Goal: Task Accomplishment & Management: Use online tool/utility

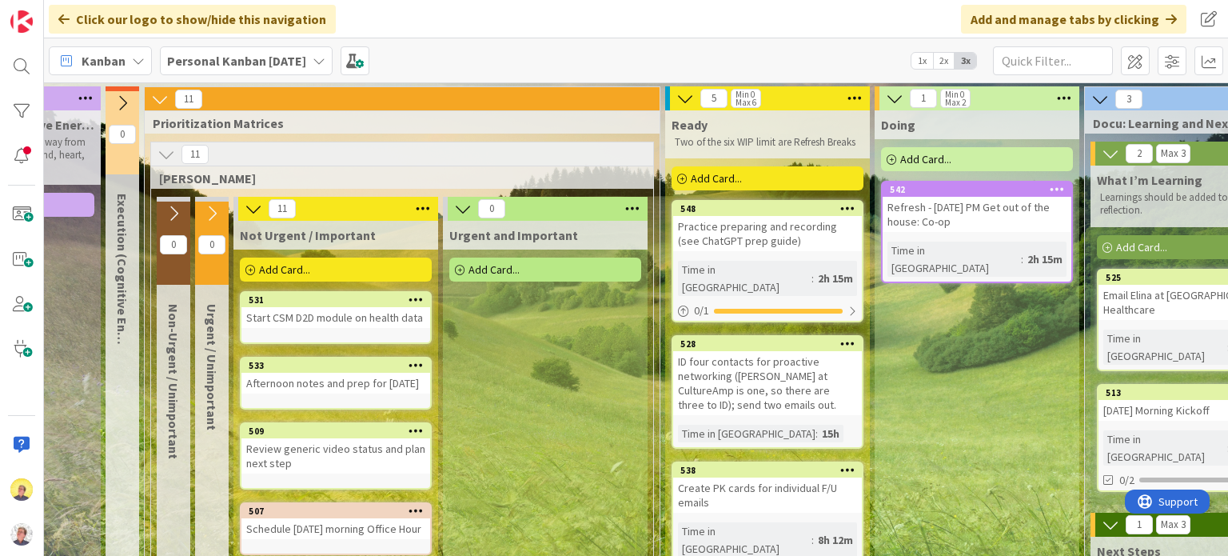
scroll to position [0, 438]
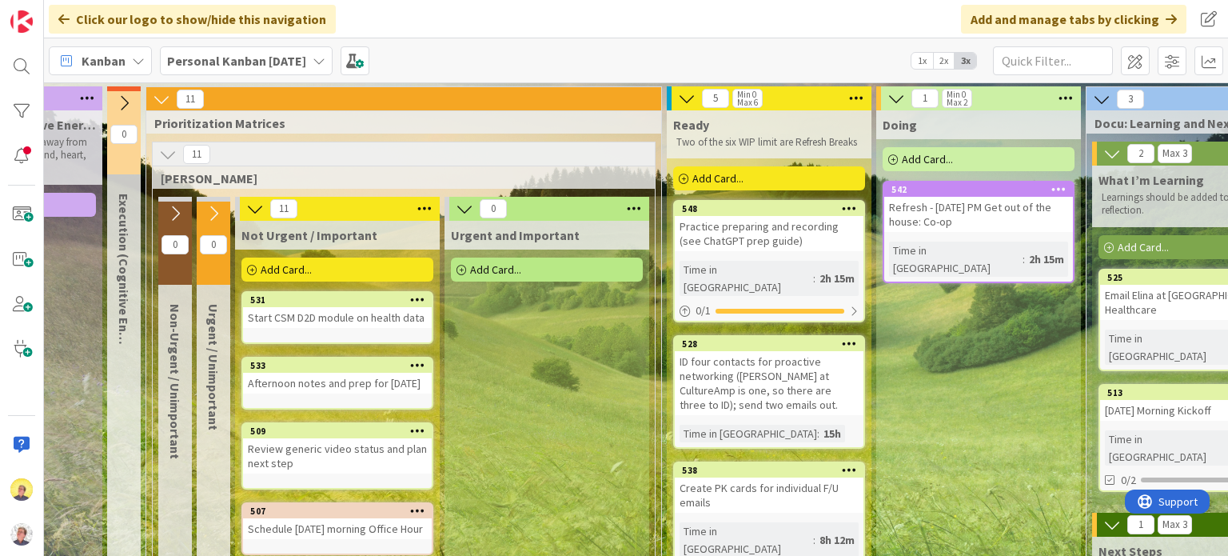
click at [771, 377] on div "ID four contacts for proactive networking ([PERSON_NAME] at CultureAmp is one, …" at bounding box center [769, 383] width 189 height 64
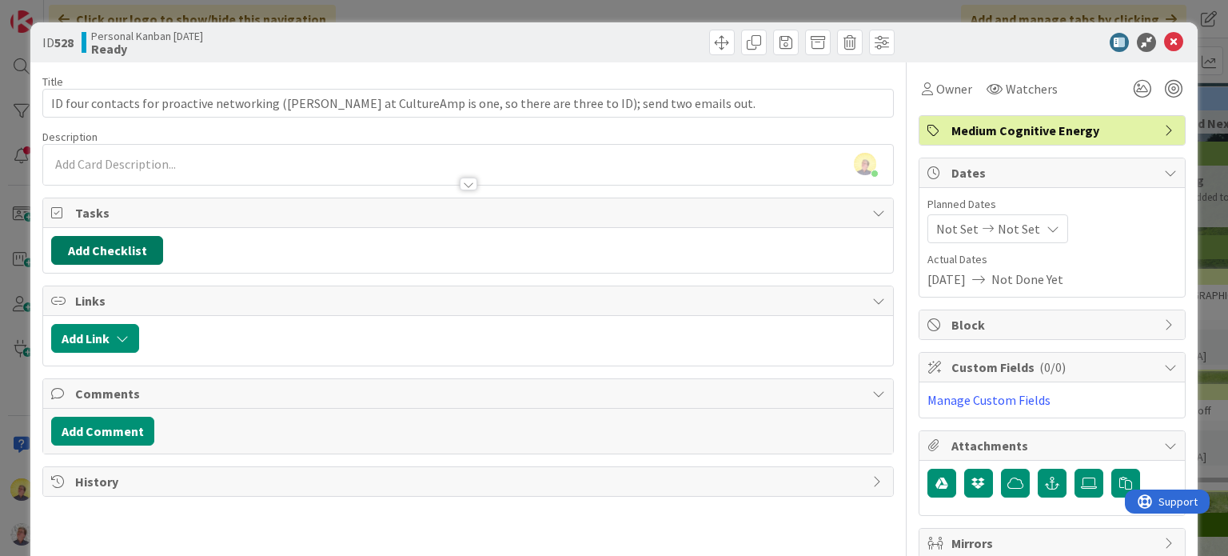
click at [122, 249] on button "Add Checklist" at bounding box center [107, 250] width 112 height 29
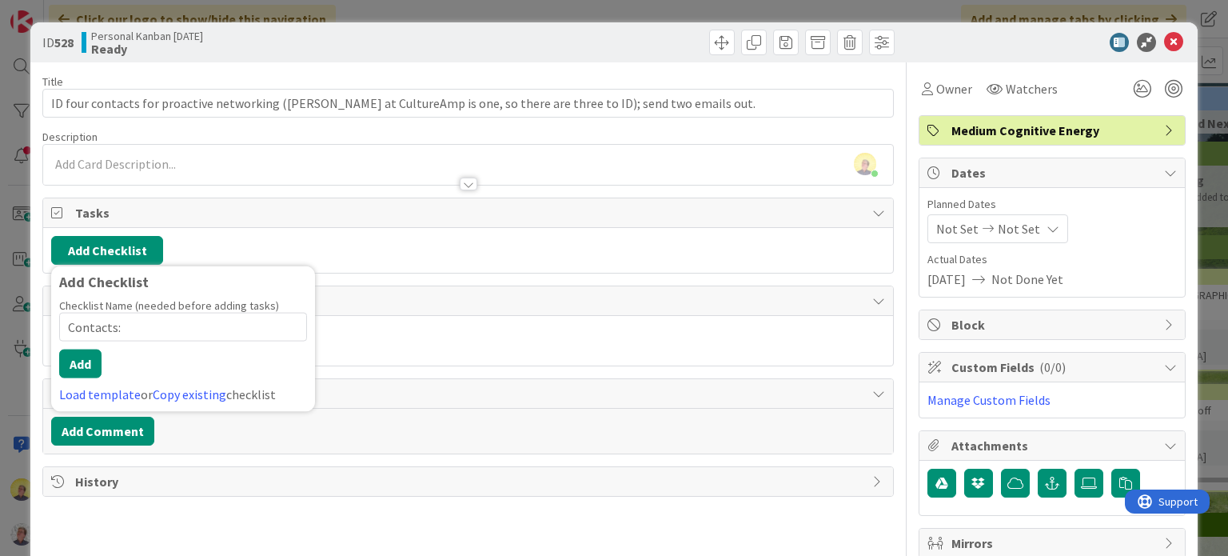
type input "Contacts"
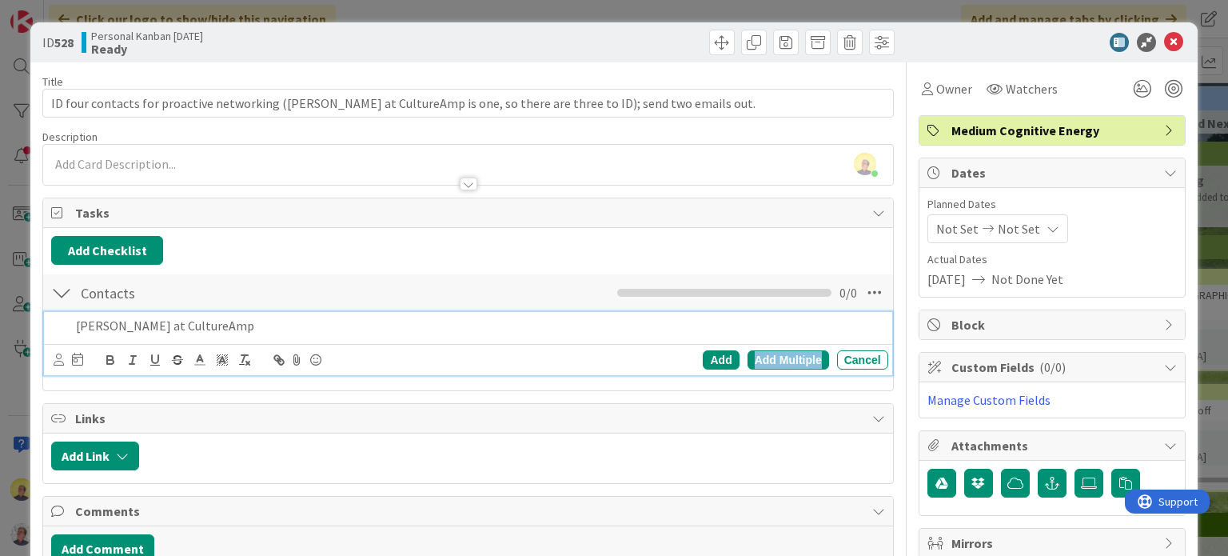
click at [763, 351] on div "Add Multiple" at bounding box center [789, 359] width 82 height 19
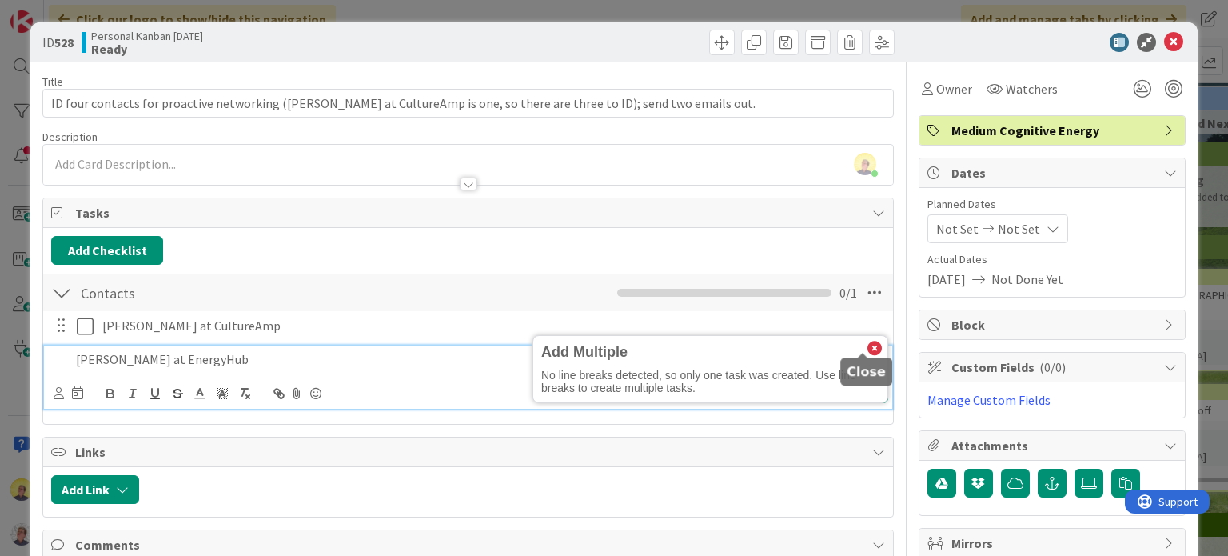
click at [867, 345] on icon at bounding box center [874, 348] width 14 height 14
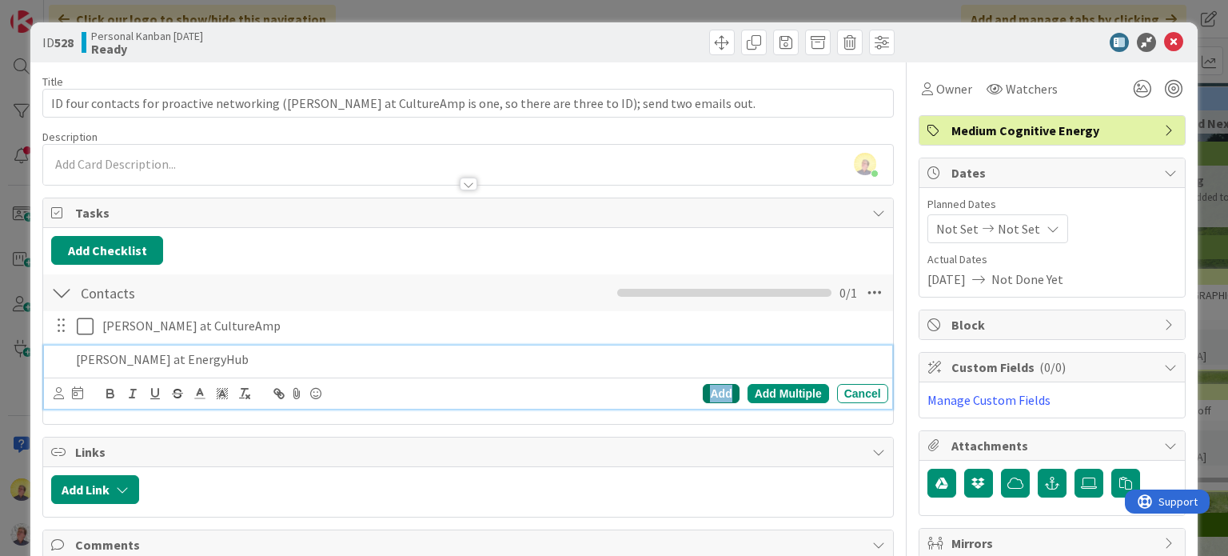
click at [716, 393] on div "Add" at bounding box center [721, 393] width 36 height 19
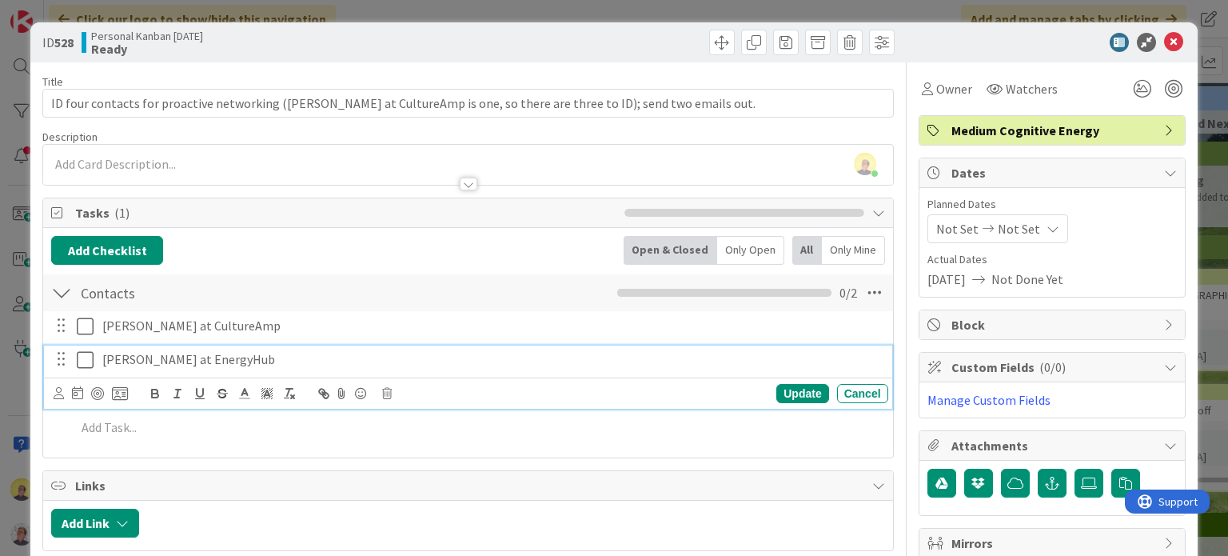
click at [163, 363] on p "[PERSON_NAME] at EnergyHub" at bounding box center [492, 359] width 780 height 18
click at [117, 392] on icon at bounding box center [120, 393] width 16 height 14
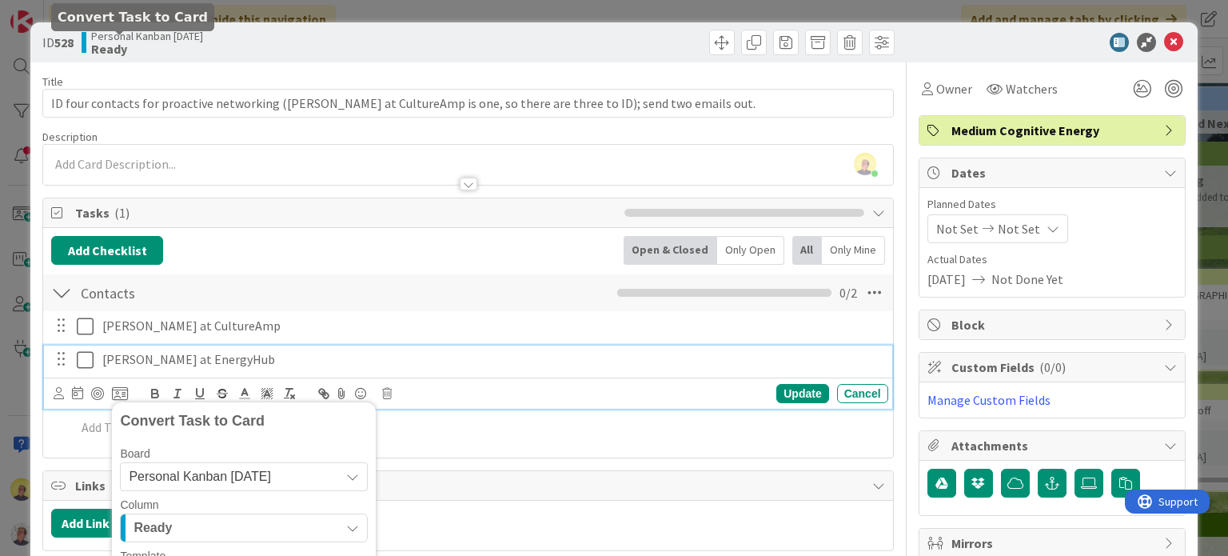
scroll to position [349, 0]
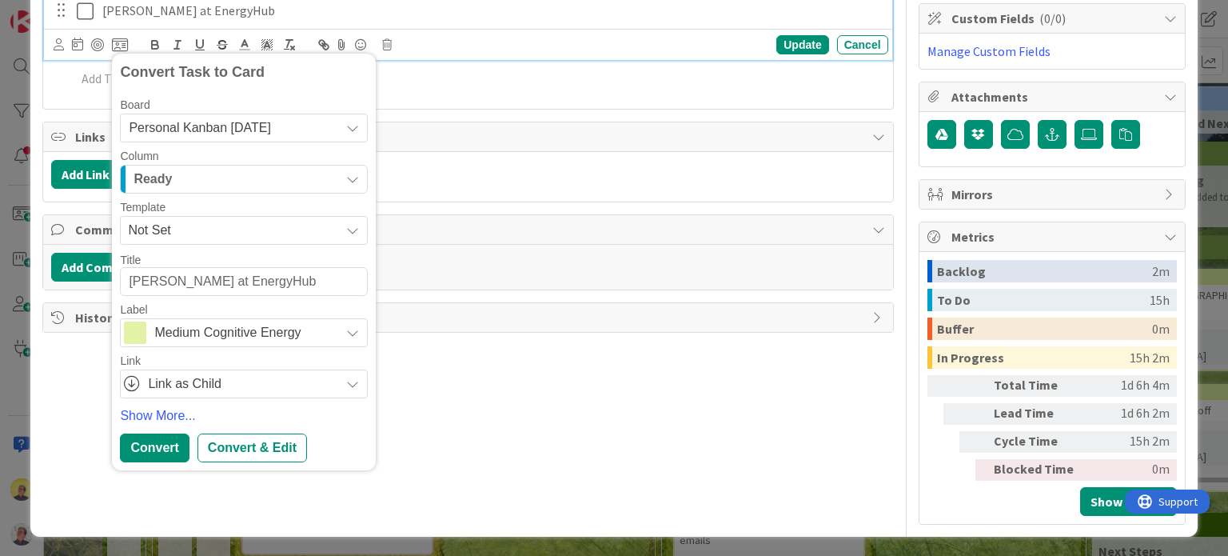
click at [355, 177] on icon "button" at bounding box center [352, 179] width 13 height 13
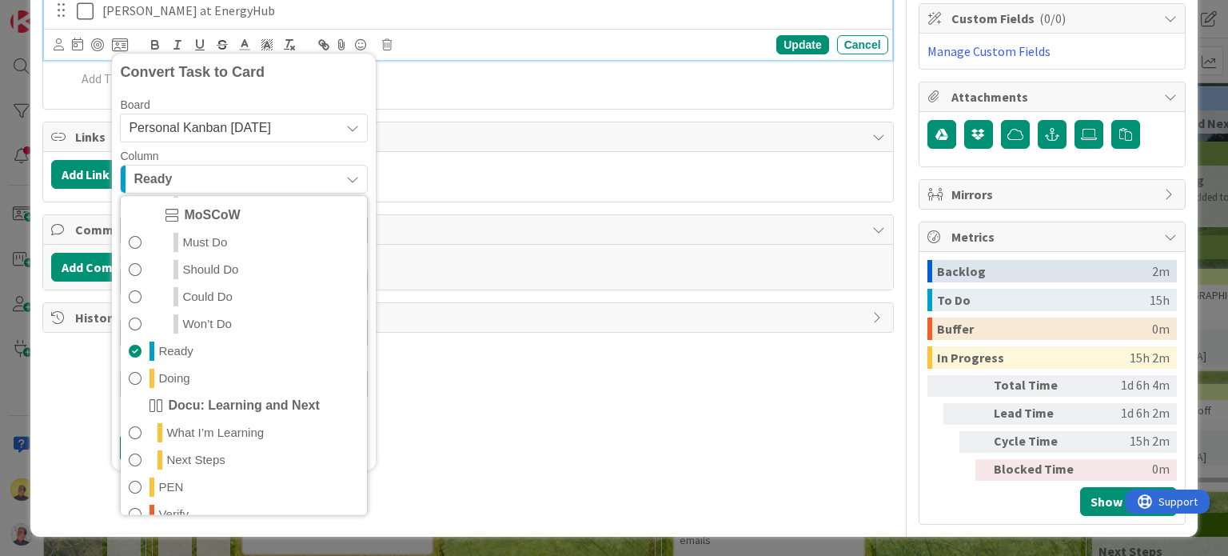
scroll to position [320, 0]
click at [174, 387] on span "Doing" at bounding box center [173, 377] width 31 height 19
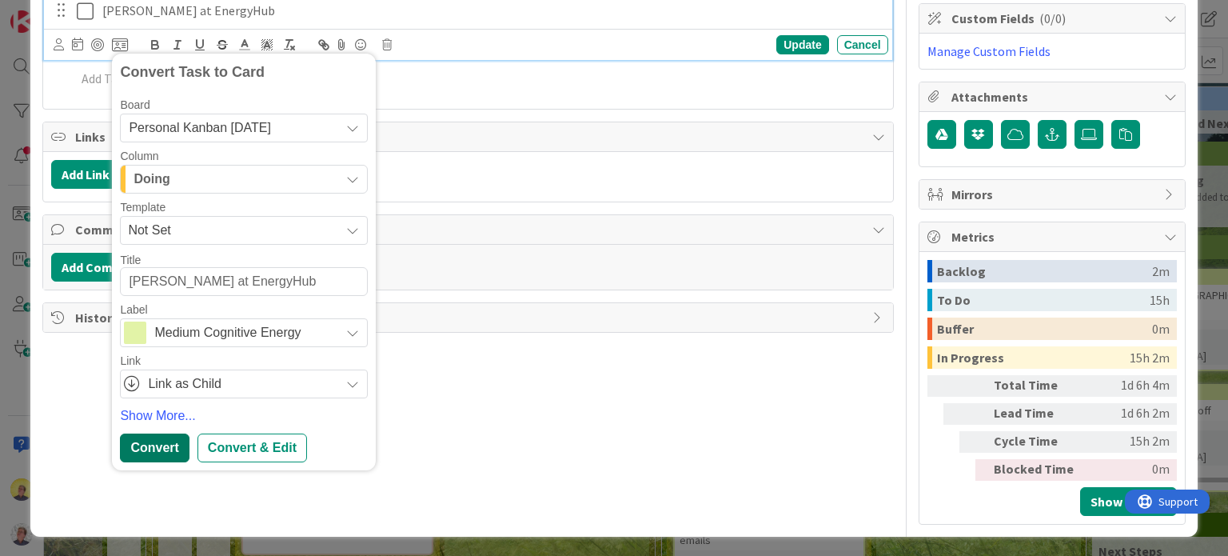
click at [154, 451] on div "Convert" at bounding box center [154, 447] width 69 height 29
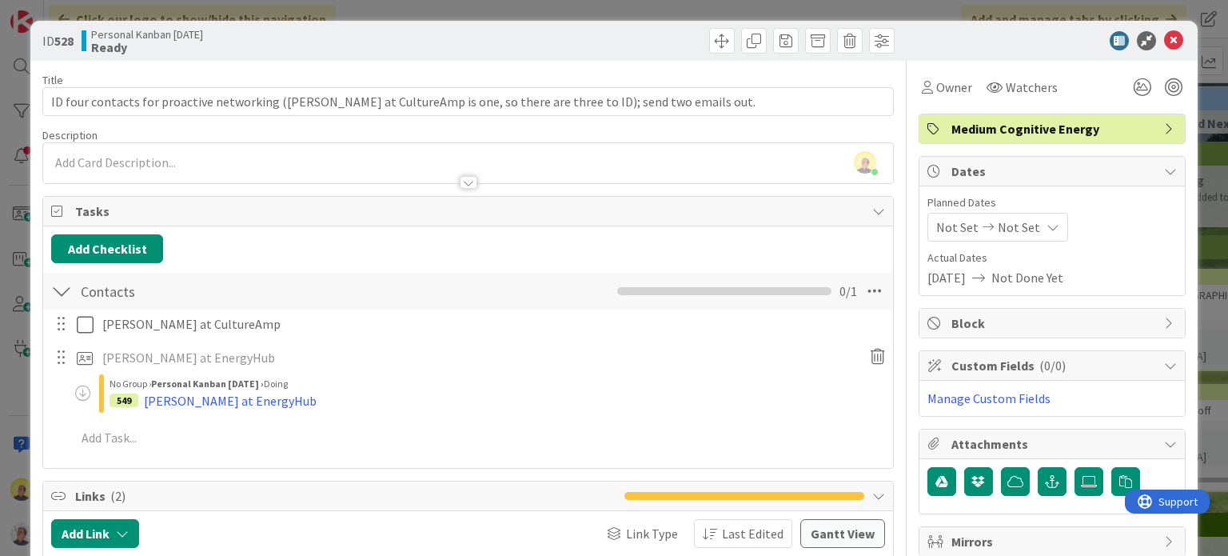
scroll to position [0, 0]
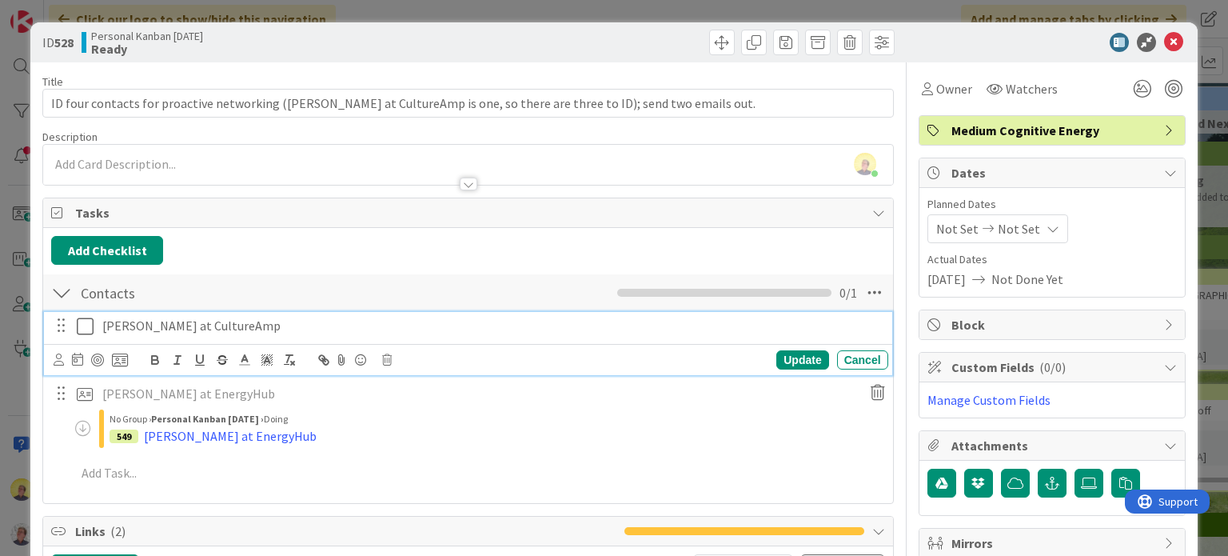
click at [195, 333] on div "[PERSON_NAME] at CultureAmp" at bounding box center [492, 326] width 792 height 28
click at [123, 361] on icon at bounding box center [120, 360] width 16 height 14
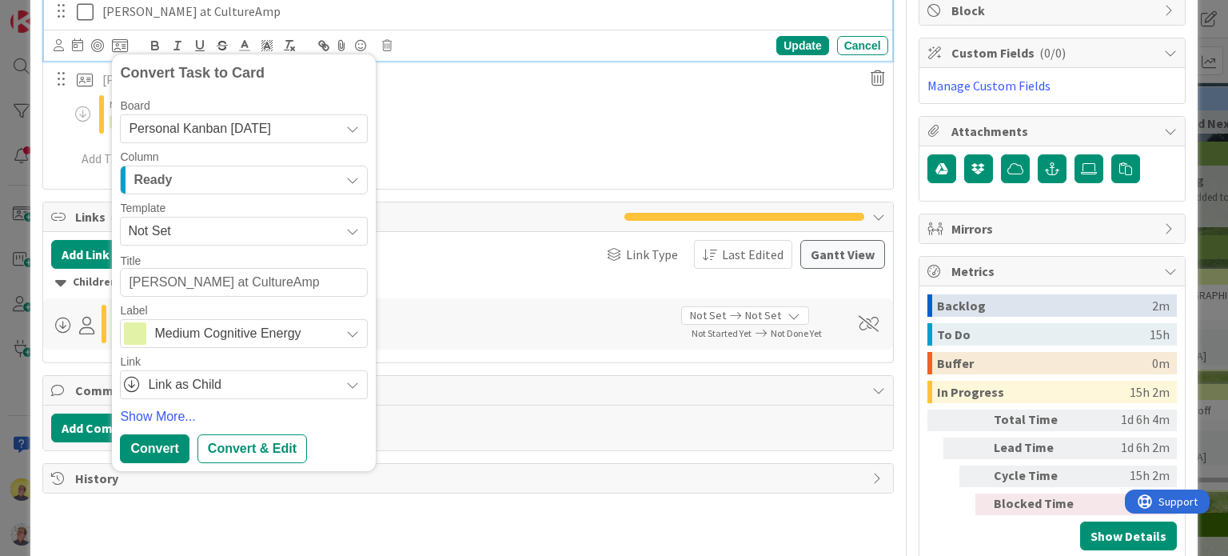
click at [194, 176] on div "Ready" at bounding box center [235, 180] width 210 height 26
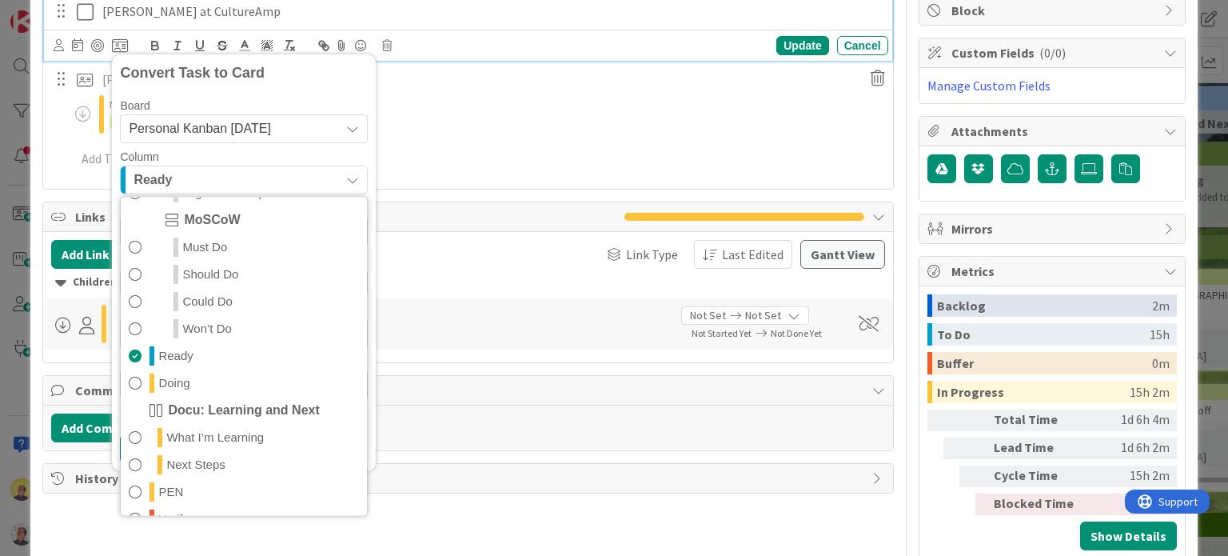
scroll to position [320, 0]
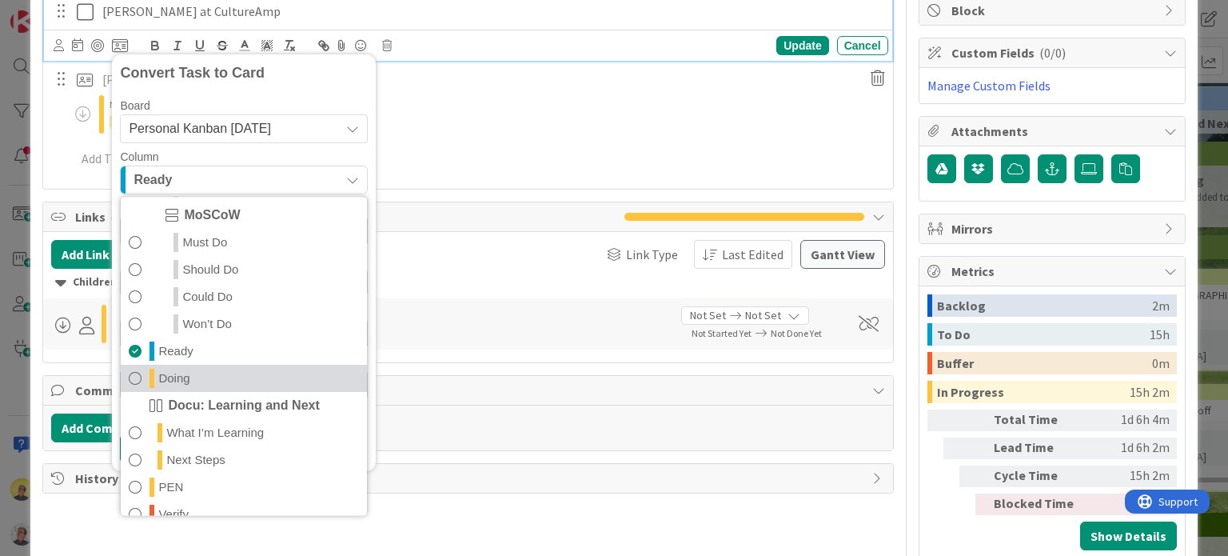
click at [162, 388] on span "Doing" at bounding box center [173, 378] width 31 height 19
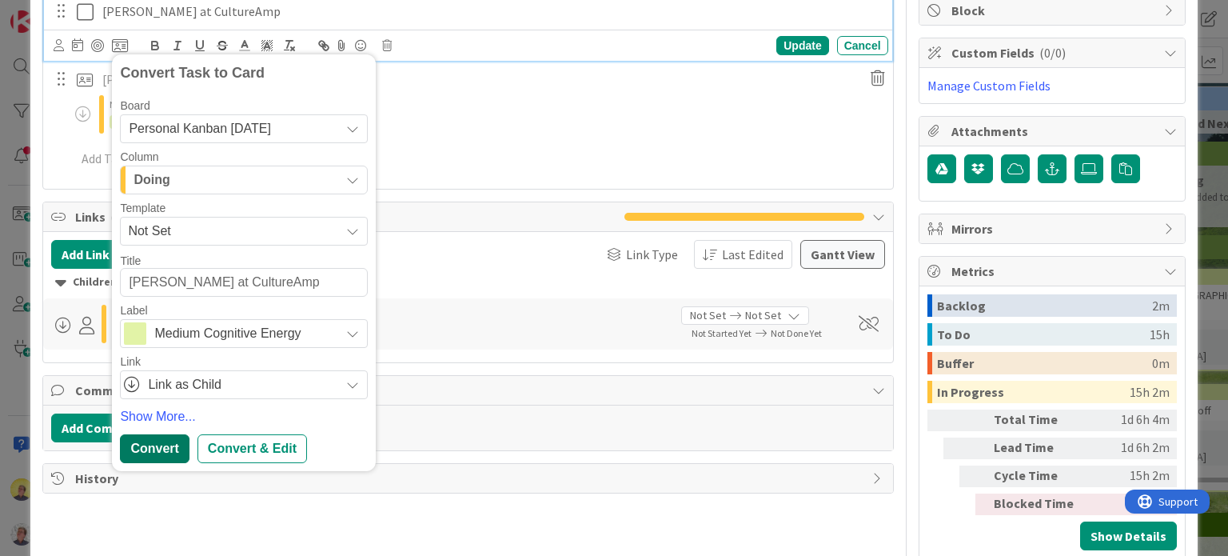
click at [169, 440] on div "Convert" at bounding box center [154, 448] width 69 height 29
type textarea "x"
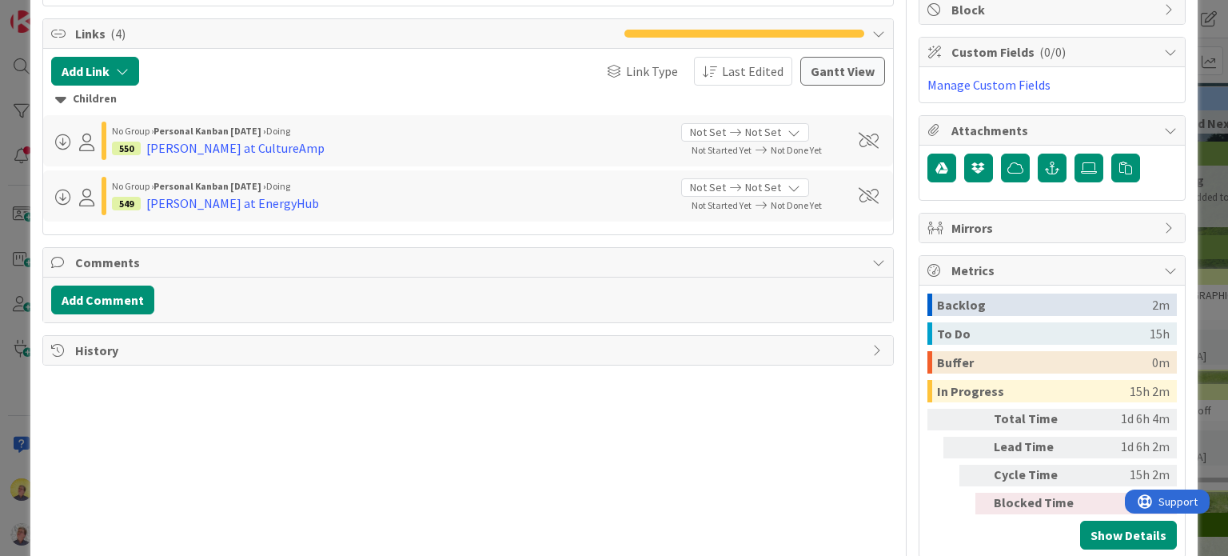
scroll to position [0, 0]
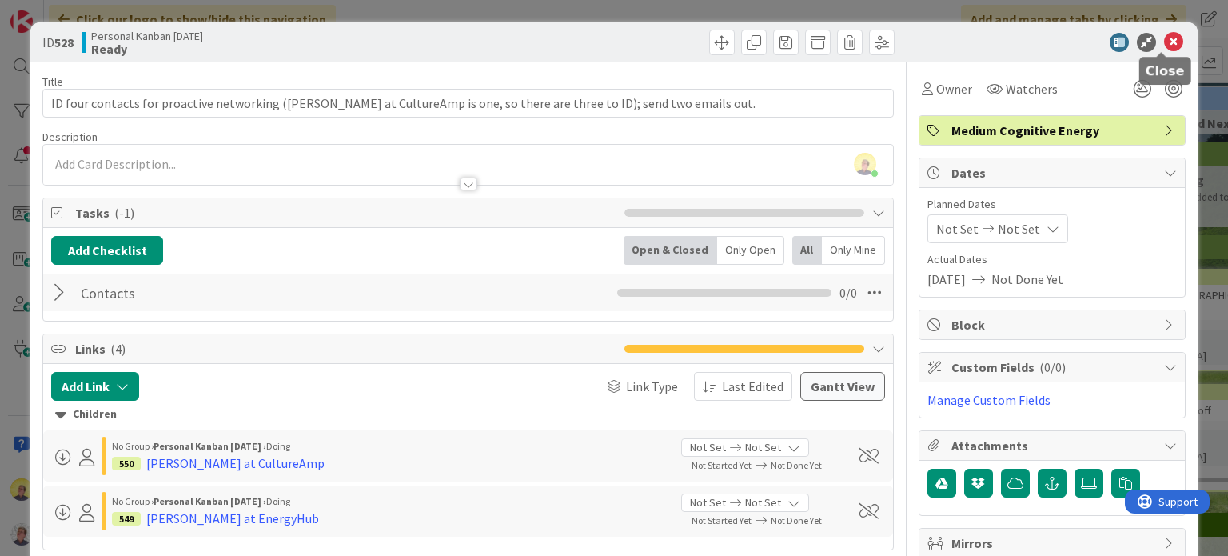
click at [1164, 41] on icon at bounding box center [1173, 42] width 19 height 19
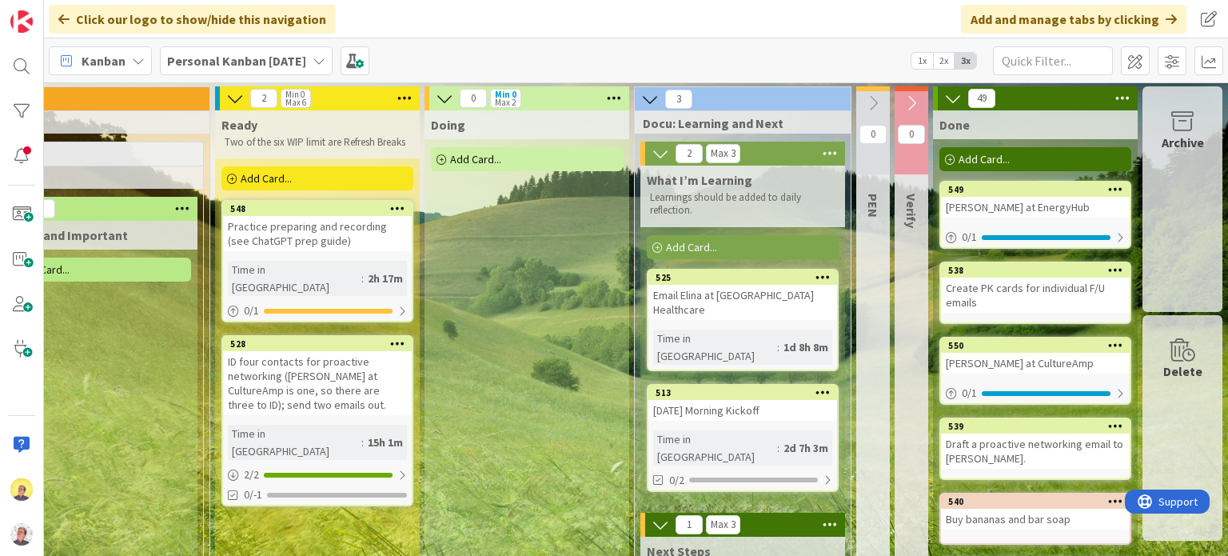
scroll to position [80, 901]
